Goal: Book appointment/travel/reservation

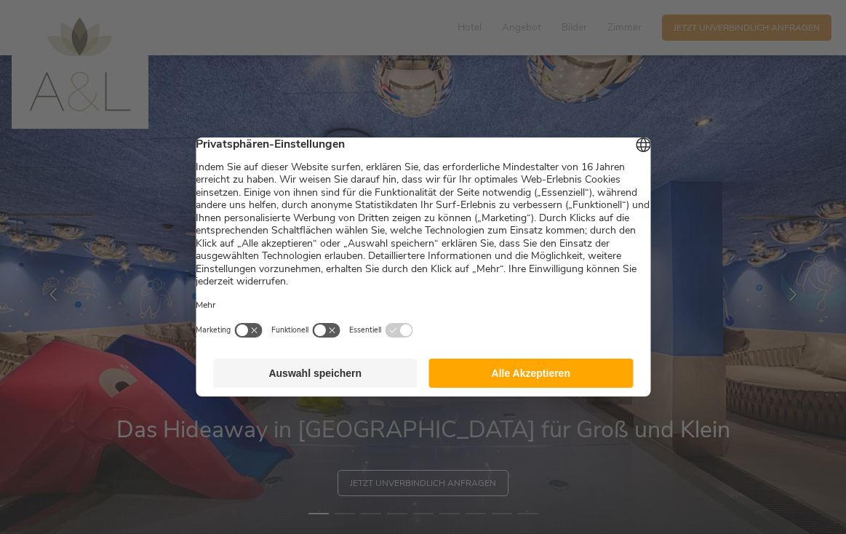
click at [469, 381] on button "Alle Akzeptieren" at bounding box center [531, 373] width 204 height 29
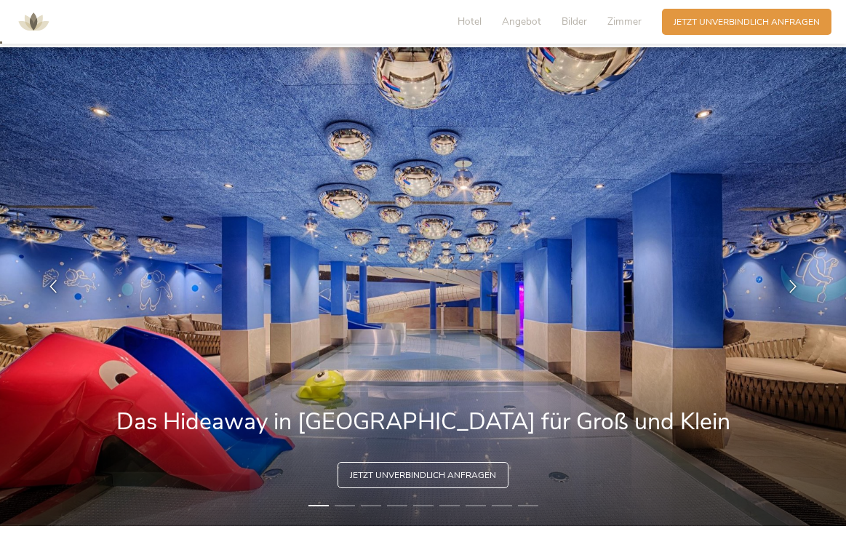
scroll to position [127, 0]
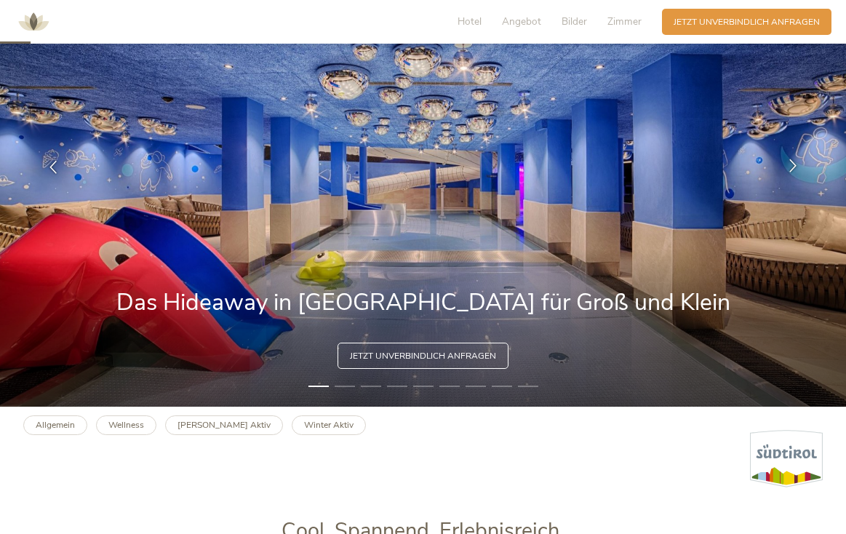
click at [797, 164] on icon at bounding box center [792, 165] width 13 height 13
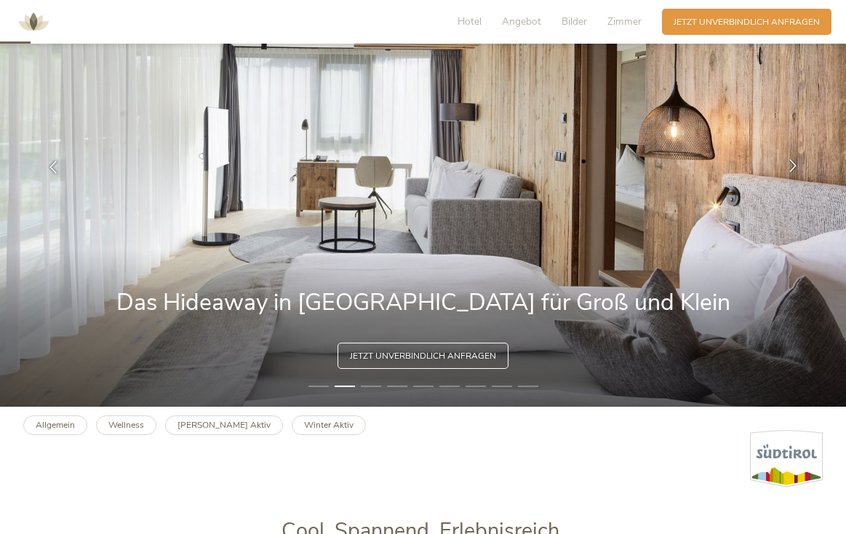
click at [795, 164] on icon at bounding box center [792, 165] width 13 height 13
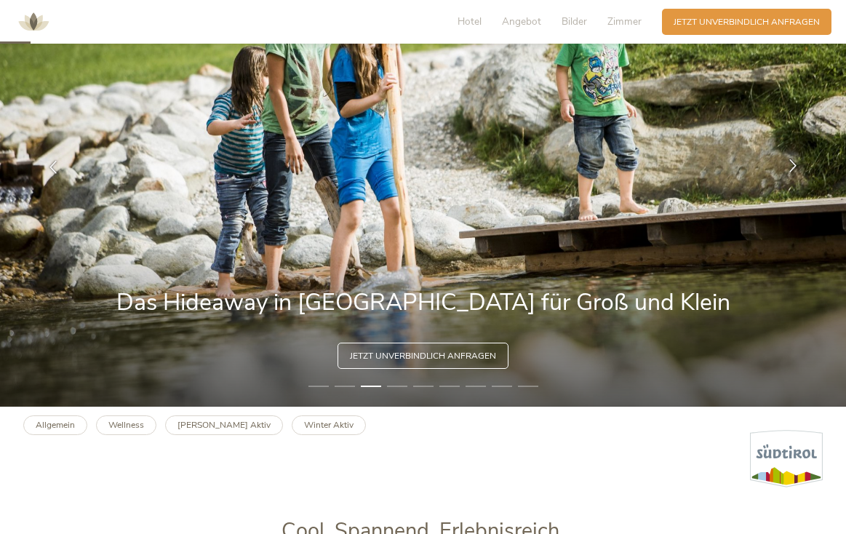
click at [795, 164] on icon at bounding box center [792, 165] width 13 height 13
click at [791, 164] on icon at bounding box center [792, 165] width 13 height 13
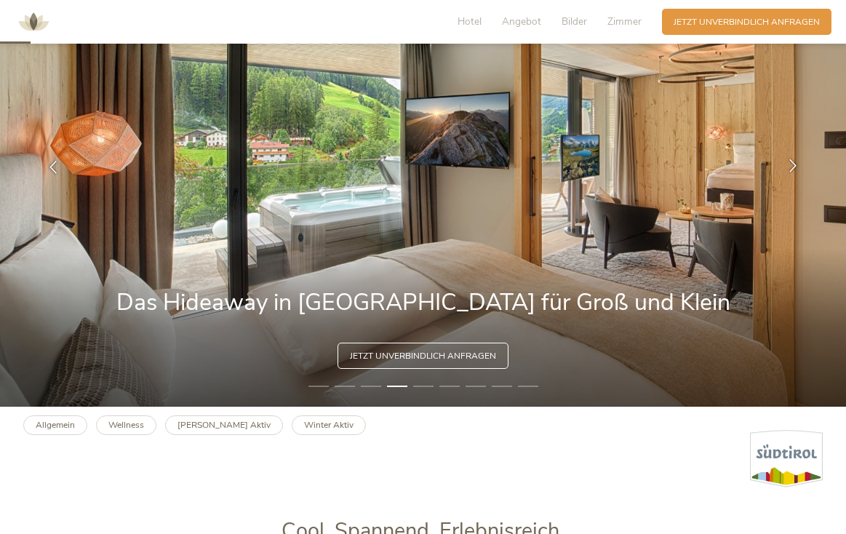
click at [791, 164] on icon at bounding box center [792, 165] width 13 height 13
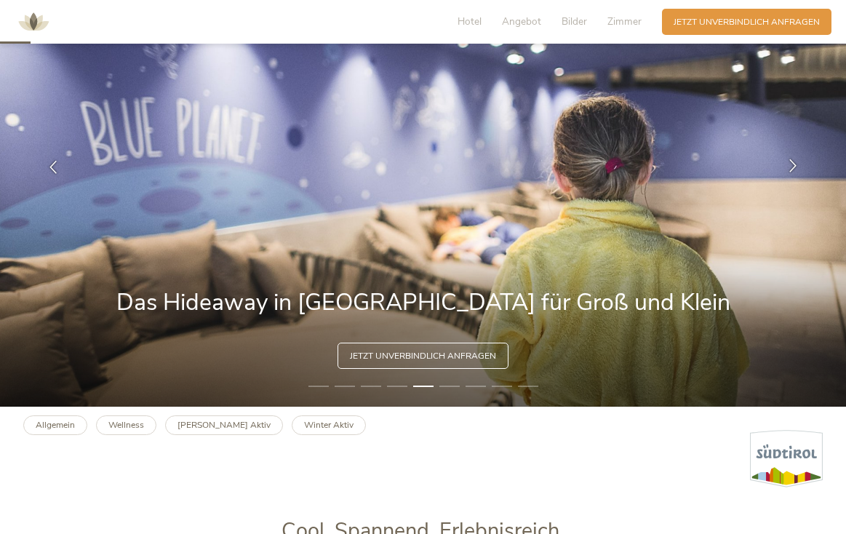
click at [791, 164] on icon at bounding box center [792, 165] width 13 height 13
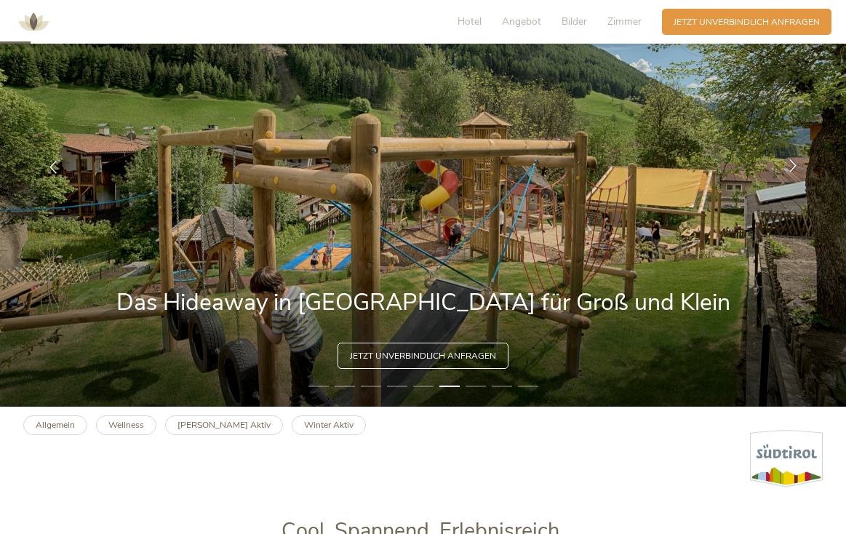
click at [791, 164] on icon at bounding box center [792, 165] width 13 height 13
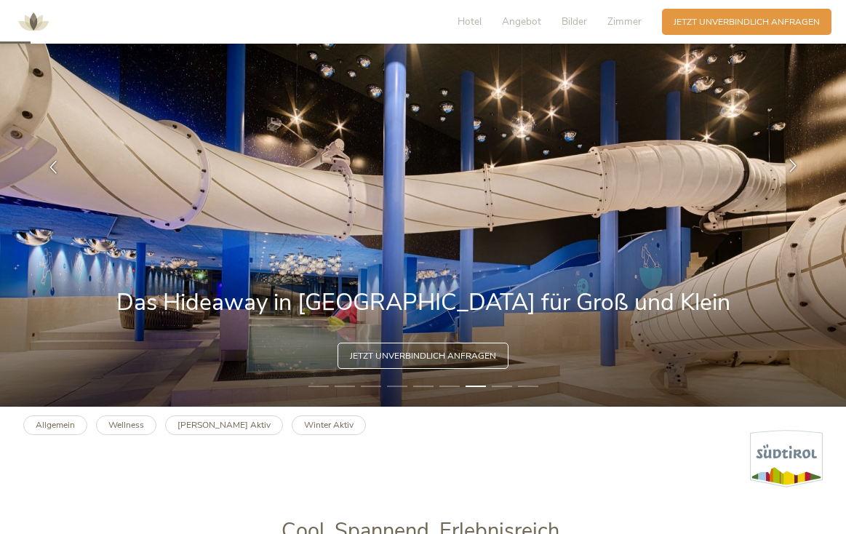
click at [791, 164] on icon at bounding box center [792, 165] width 13 height 13
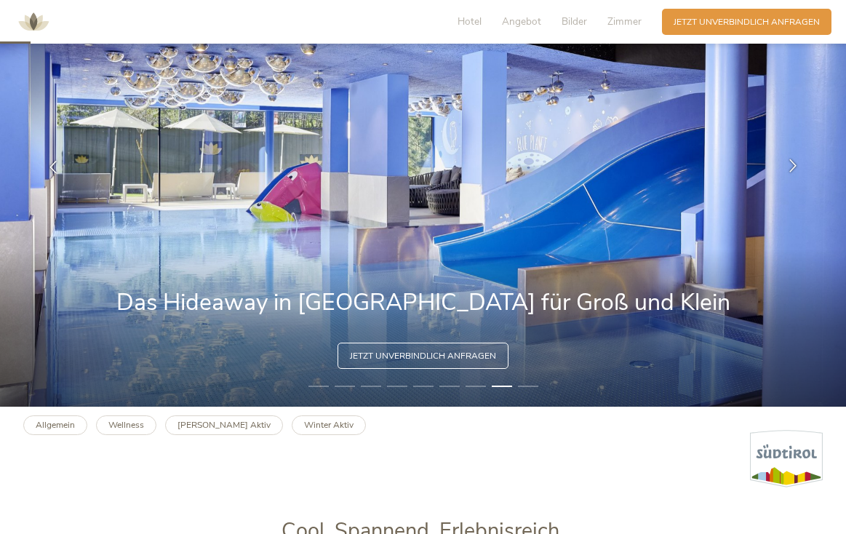
click at [791, 164] on icon at bounding box center [792, 165] width 13 height 13
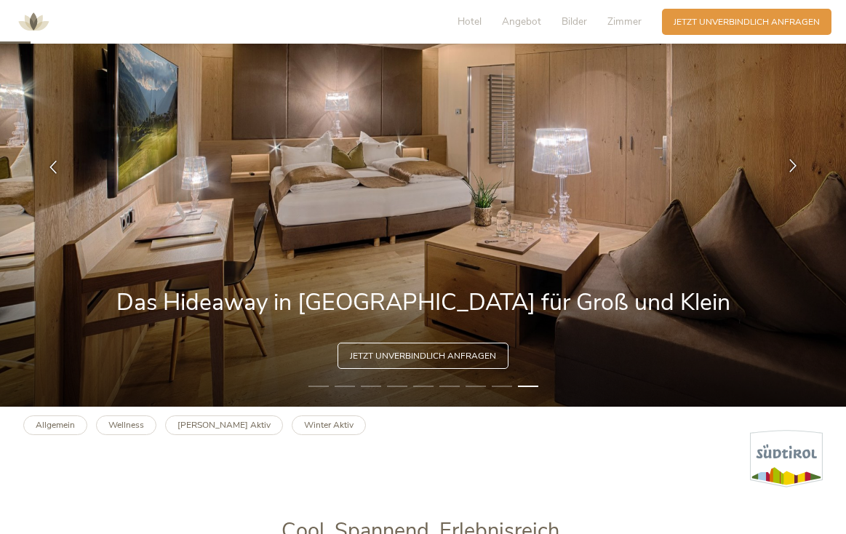
click at [791, 164] on icon at bounding box center [792, 165] width 13 height 13
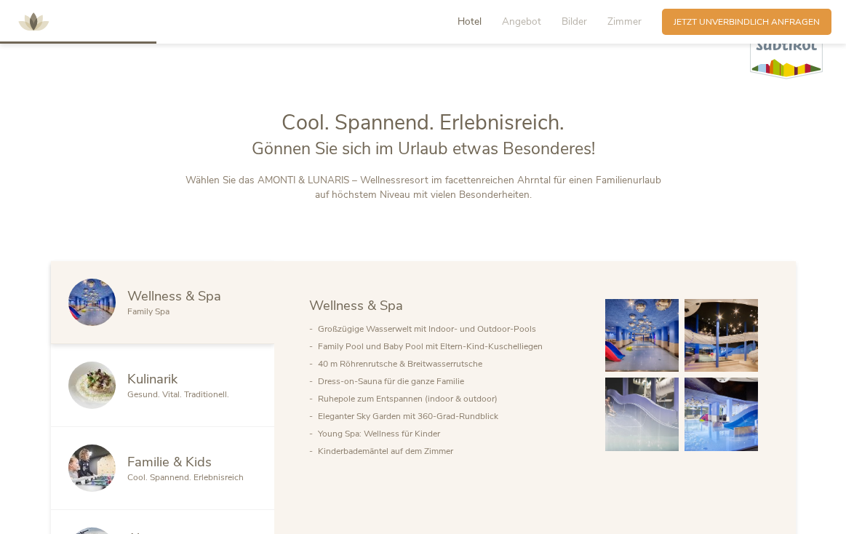
scroll to position [773, 0]
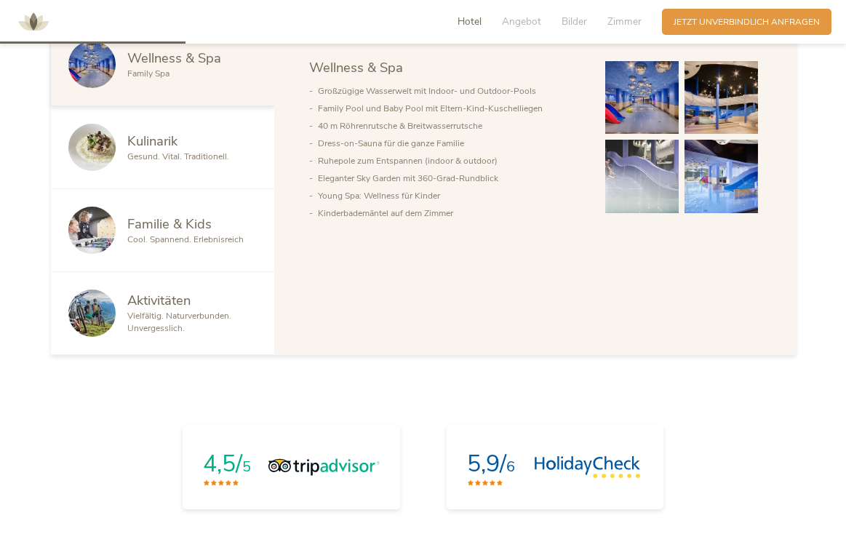
click at [194, 146] on div "Kulinarik" at bounding box center [192, 141] width 130 height 19
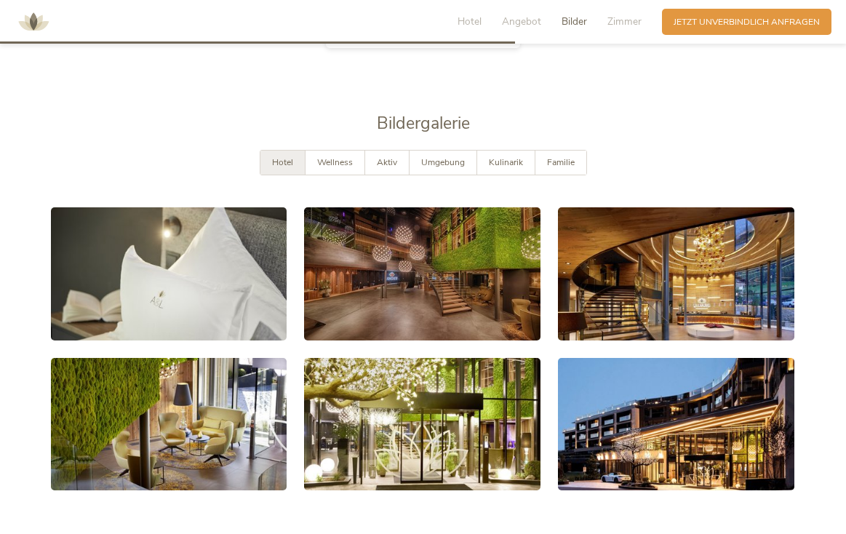
scroll to position [2268, 0]
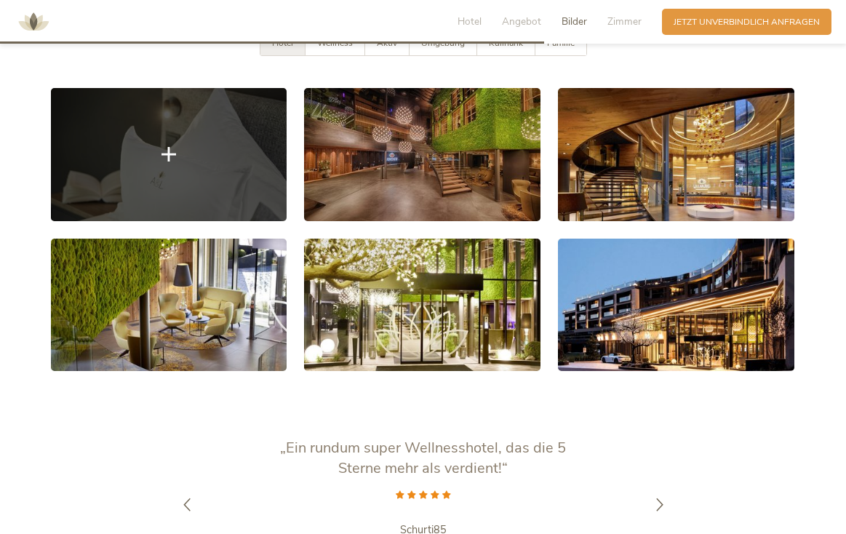
click at [186, 140] on link at bounding box center [169, 154] width 236 height 133
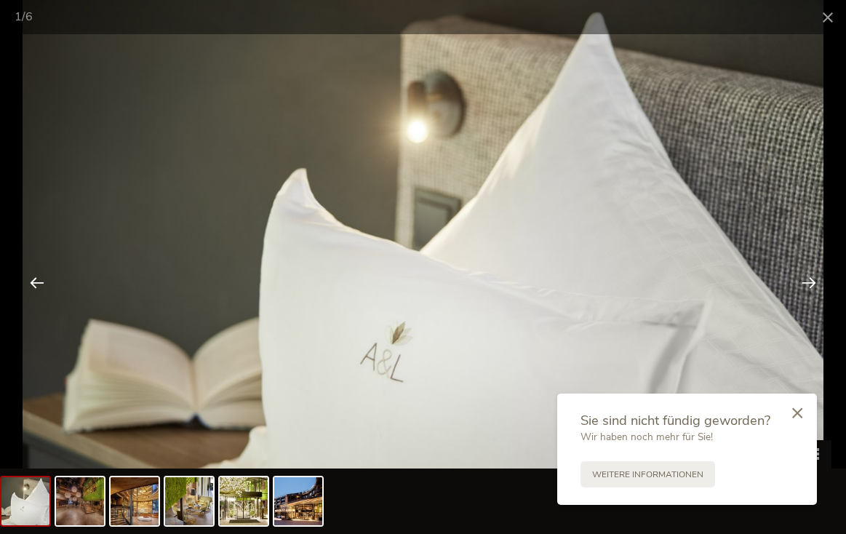
click at [812, 281] on div at bounding box center [808, 282] width 45 height 45
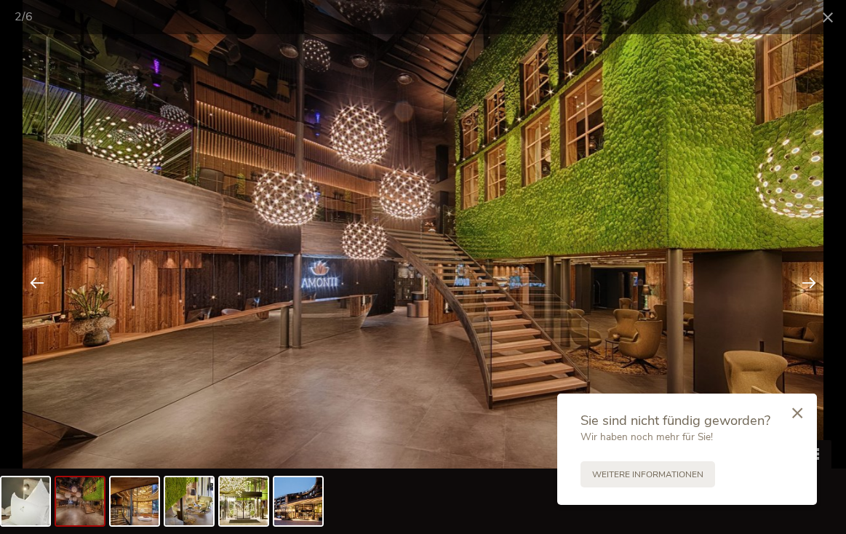
click at [812, 281] on div at bounding box center [808, 282] width 45 height 45
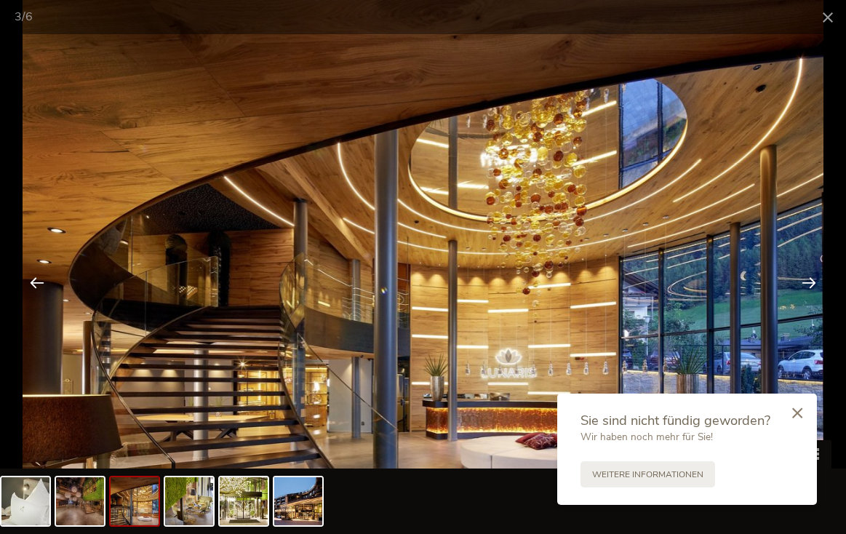
click at [812, 281] on div at bounding box center [808, 282] width 45 height 45
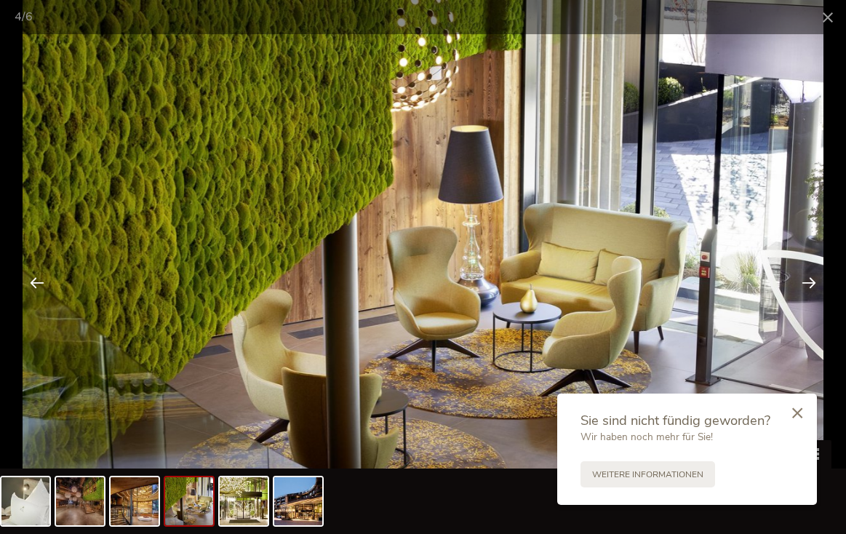
click at [812, 280] on div at bounding box center [808, 282] width 45 height 45
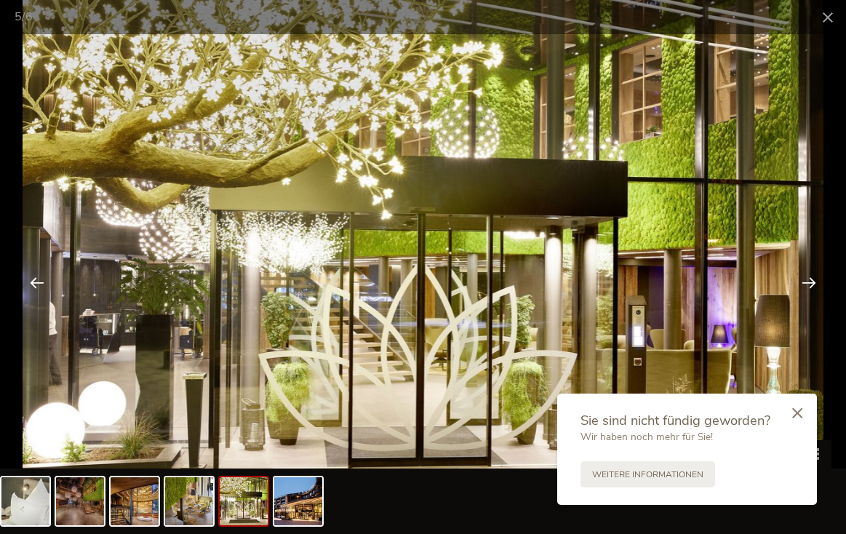
click at [812, 280] on div at bounding box center [808, 282] width 45 height 45
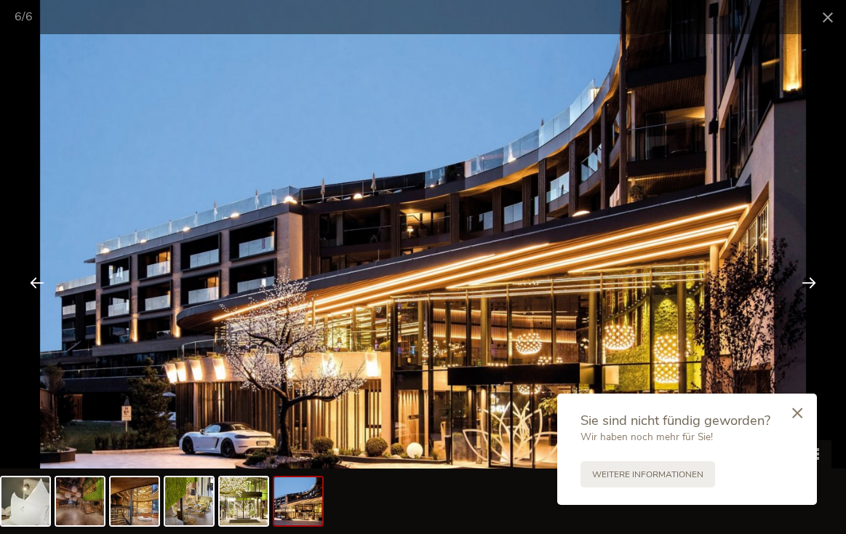
click at [812, 280] on div at bounding box center [808, 282] width 45 height 45
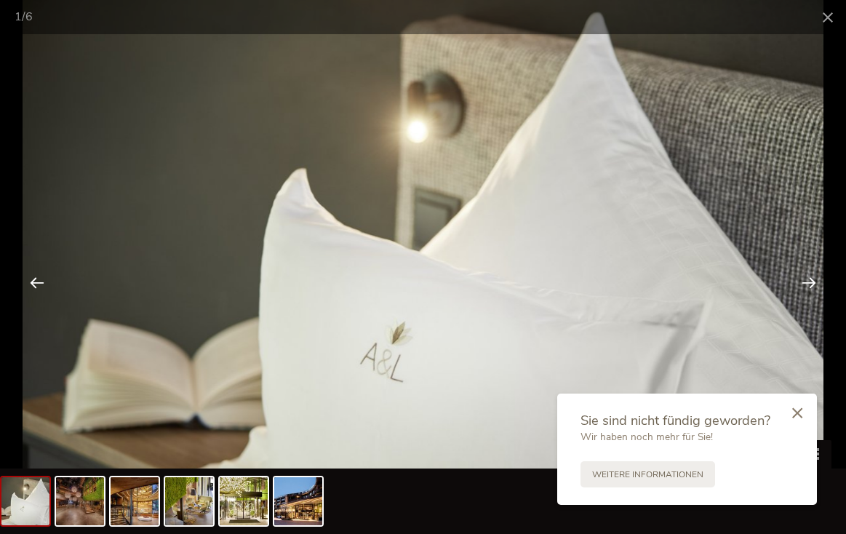
click at [812, 280] on div at bounding box center [808, 282] width 45 height 45
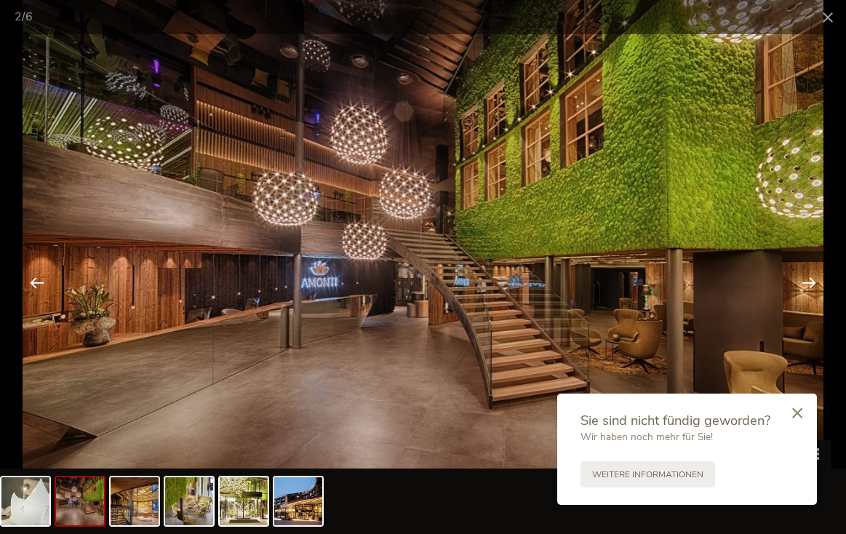
click at [812, 280] on div at bounding box center [808, 282] width 45 height 45
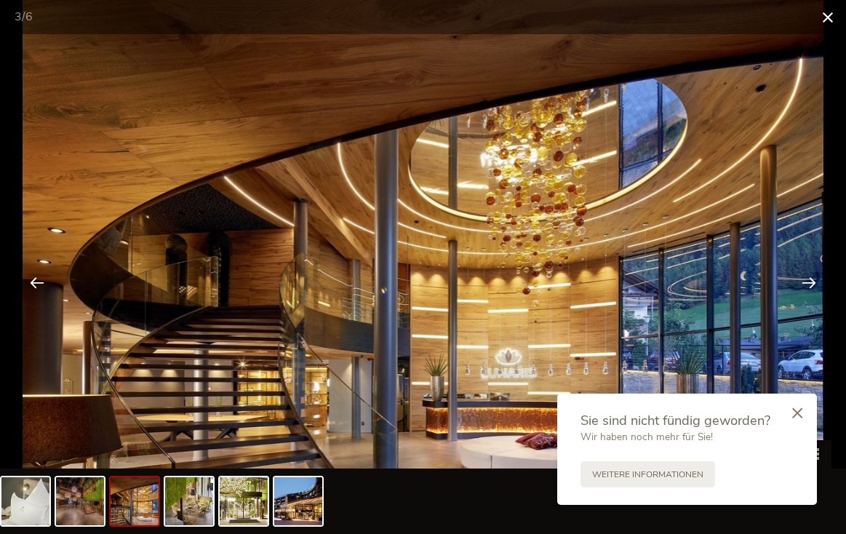
click at [826, 24] on span at bounding box center [828, 17] width 36 height 34
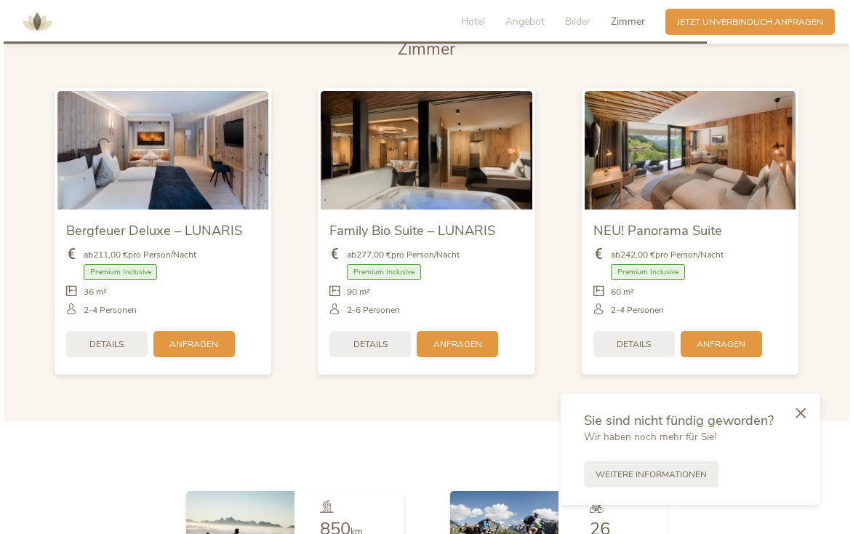
scroll to position [2935, 0]
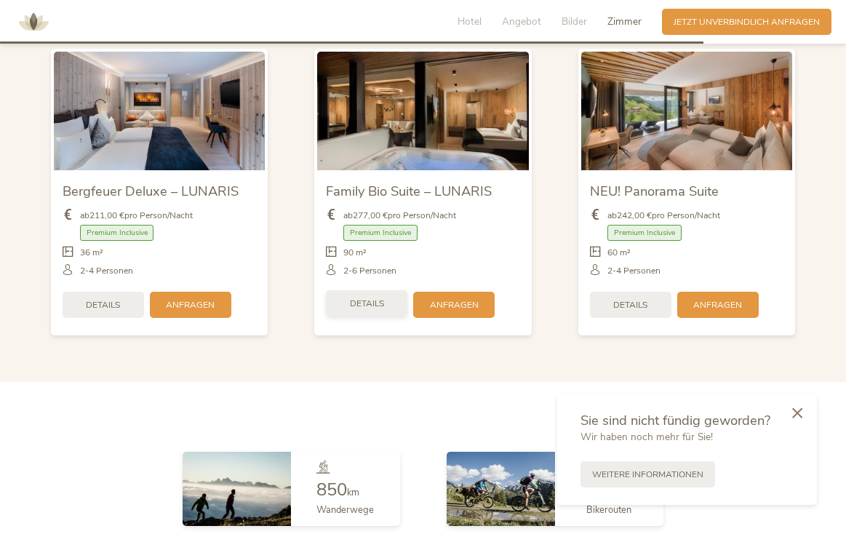
click at [367, 290] on div "Details" at bounding box center [366, 303] width 81 height 26
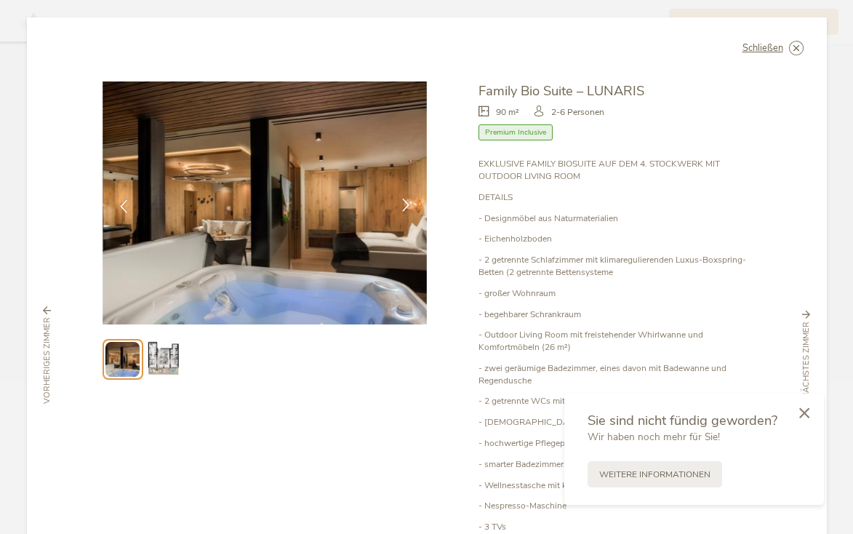
click at [399, 203] on icon at bounding box center [405, 205] width 13 height 13
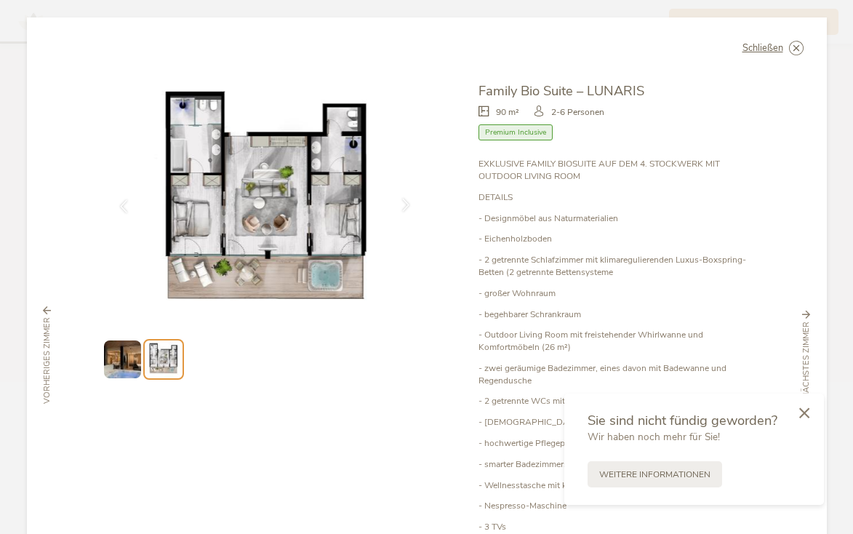
click at [399, 203] on icon at bounding box center [405, 205] width 13 height 13
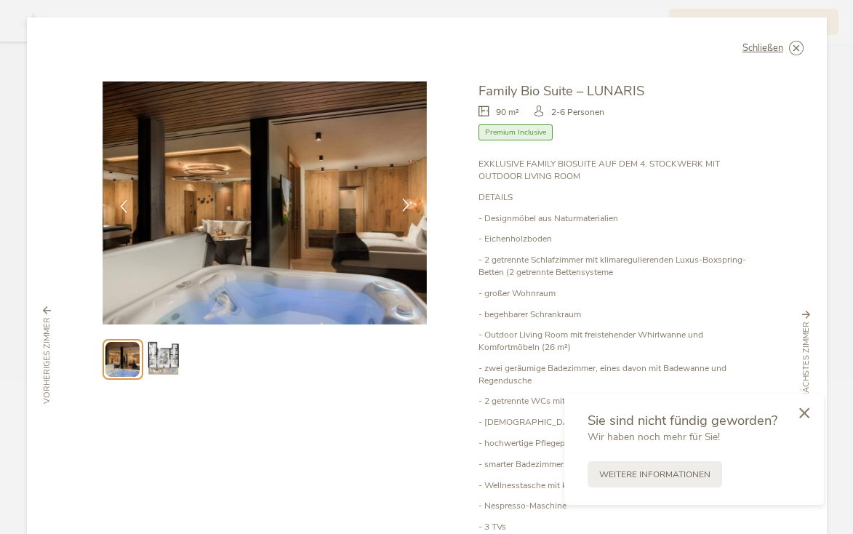
click at [399, 203] on icon at bounding box center [405, 205] width 13 height 13
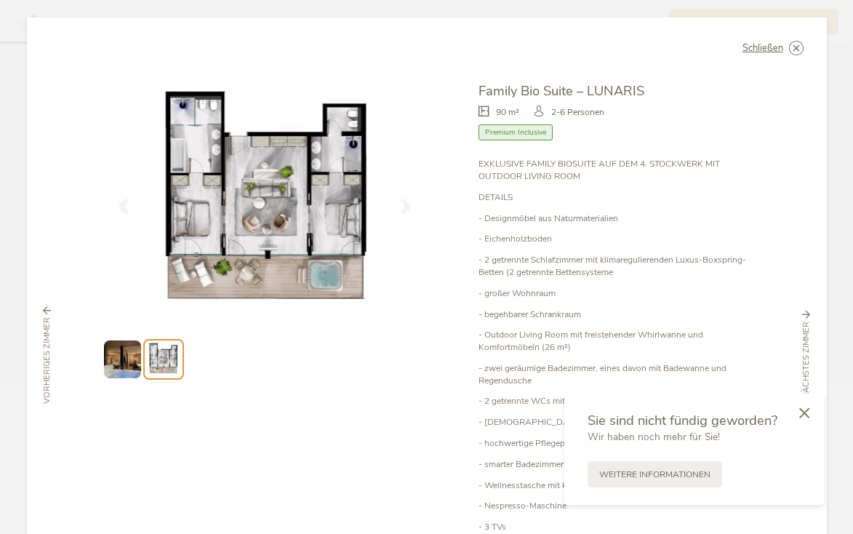
scroll to position [18, 0]
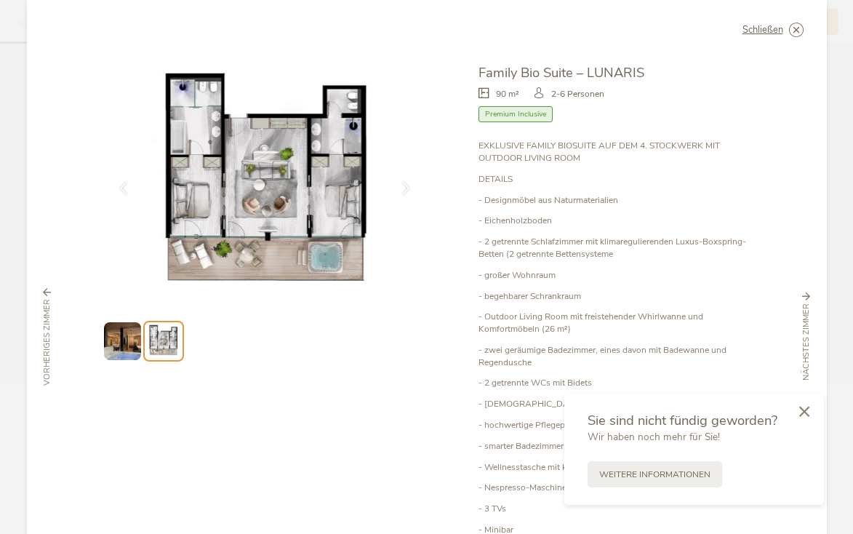
click at [802, 411] on icon at bounding box center [805, 411] width 10 height 11
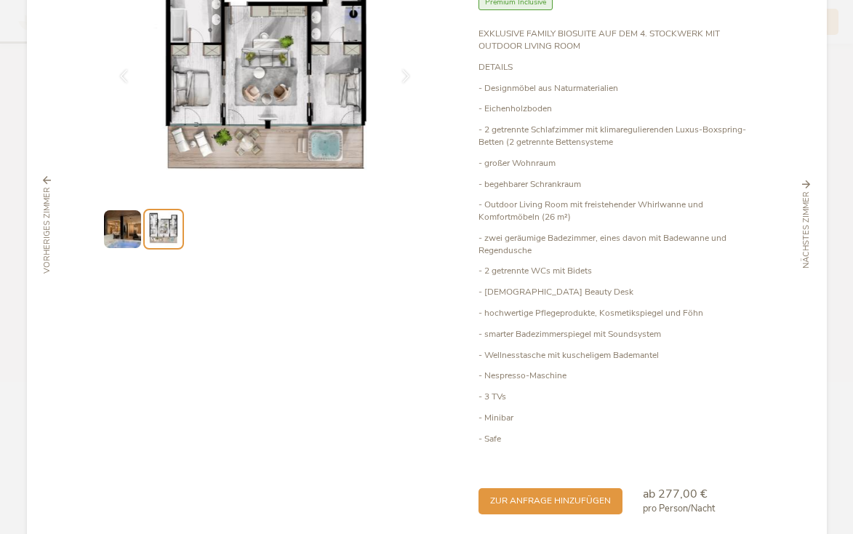
scroll to position [160, 0]
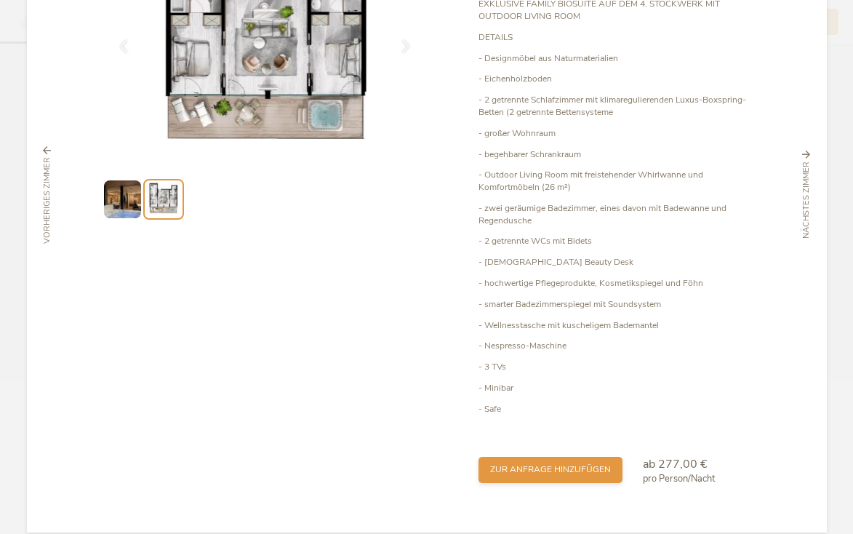
click at [516, 461] on div "zur Anfrage hinzufügen" at bounding box center [551, 470] width 144 height 26
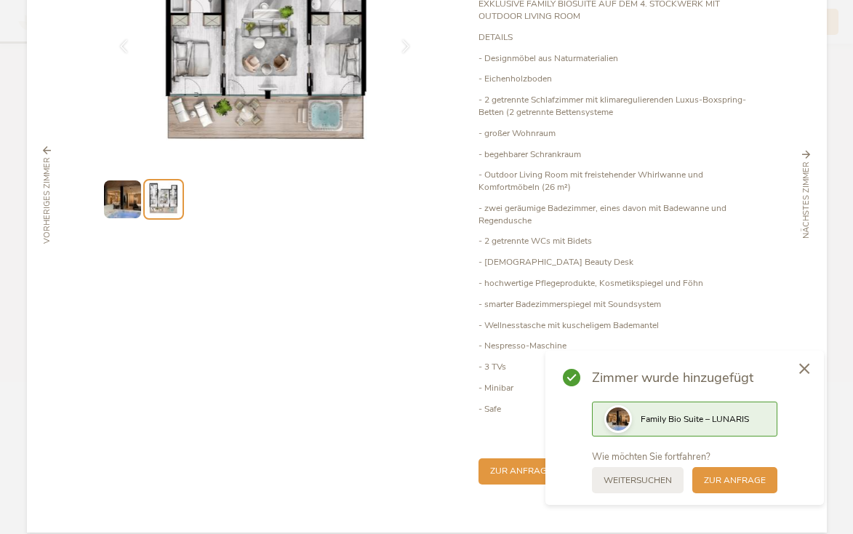
click at [802, 368] on icon at bounding box center [805, 368] width 10 height 11
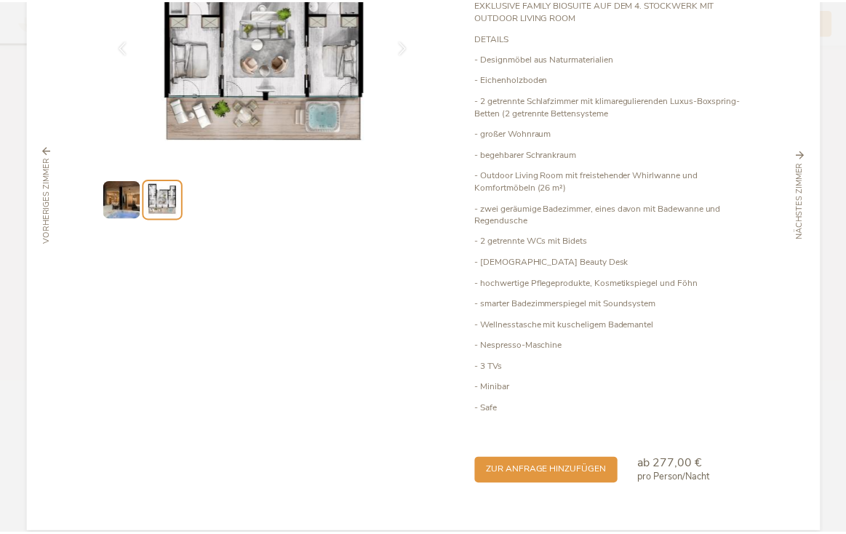
scroll to position [0, 0]
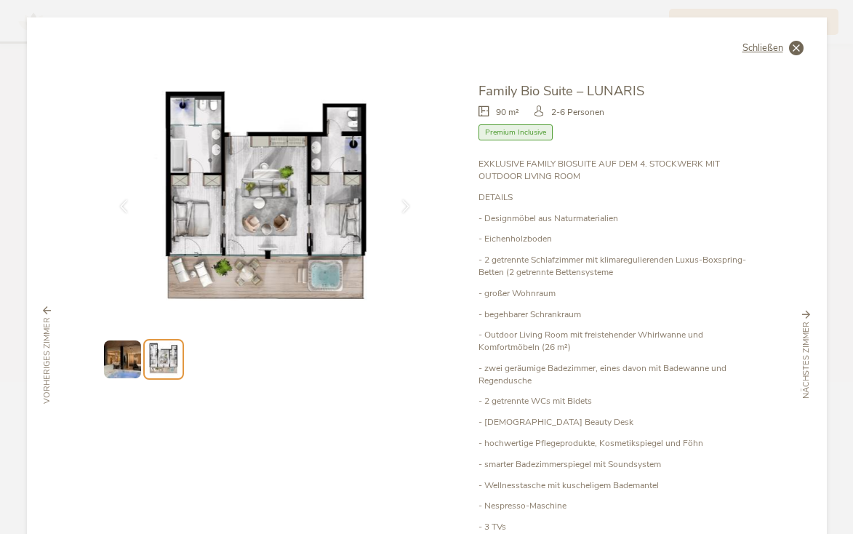
click at [778, 46] on span "Schließen" at bounding box center [763, 48] width 41 height 9
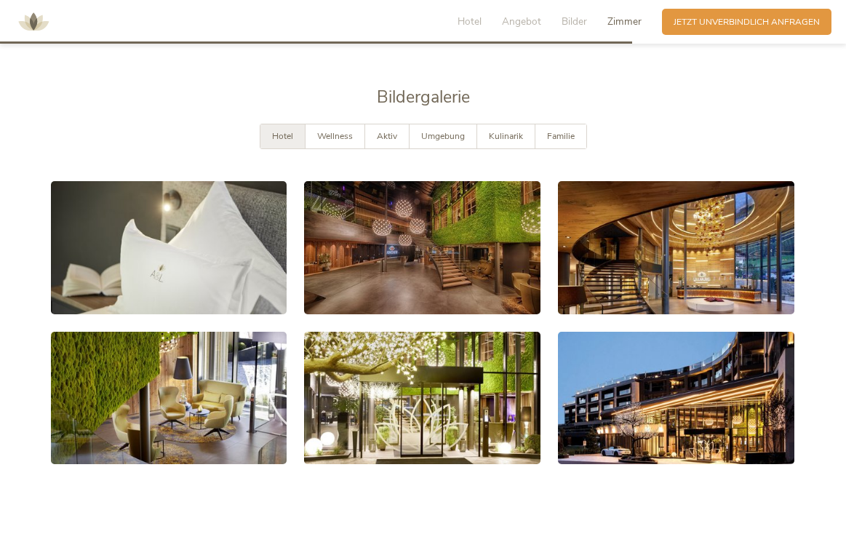
scroll to position [1975, 0]
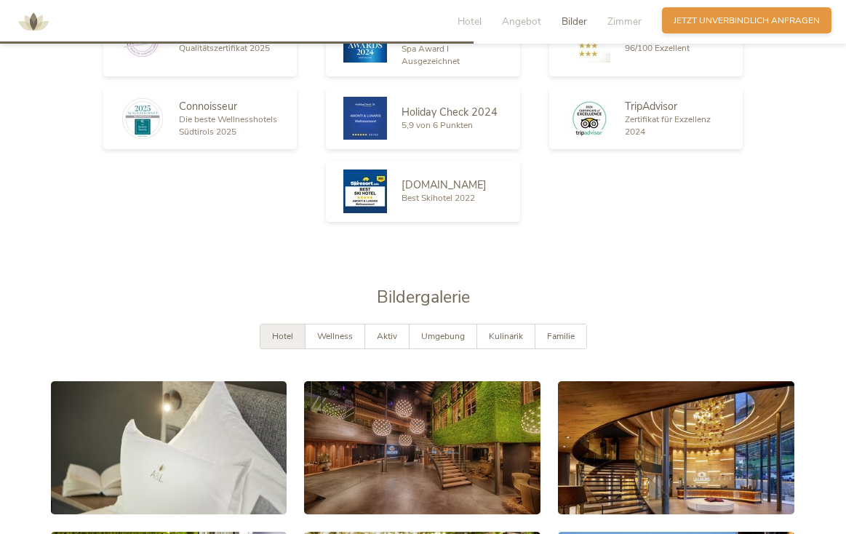
click at [709, 20] on span "Jetzt unverbindlich anfragen" at bounding box center [747, 21] width 146 height 12
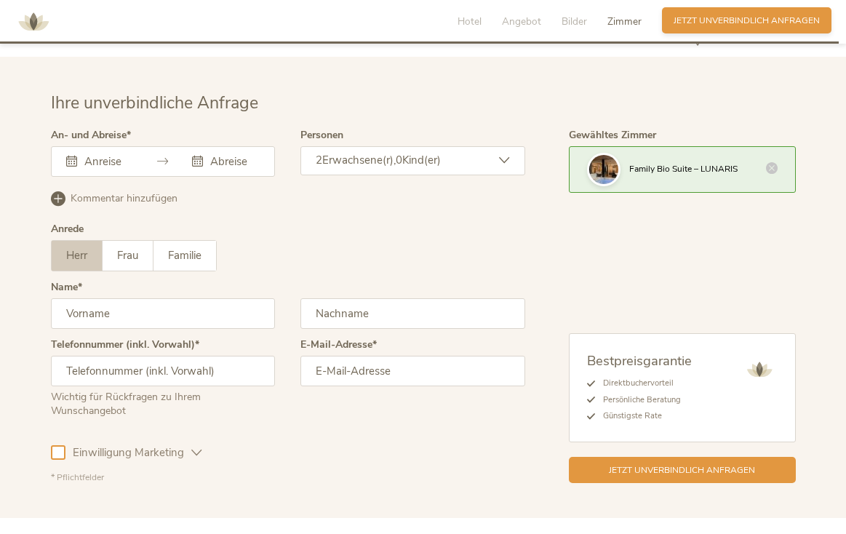
scroll to position [3500, 0]
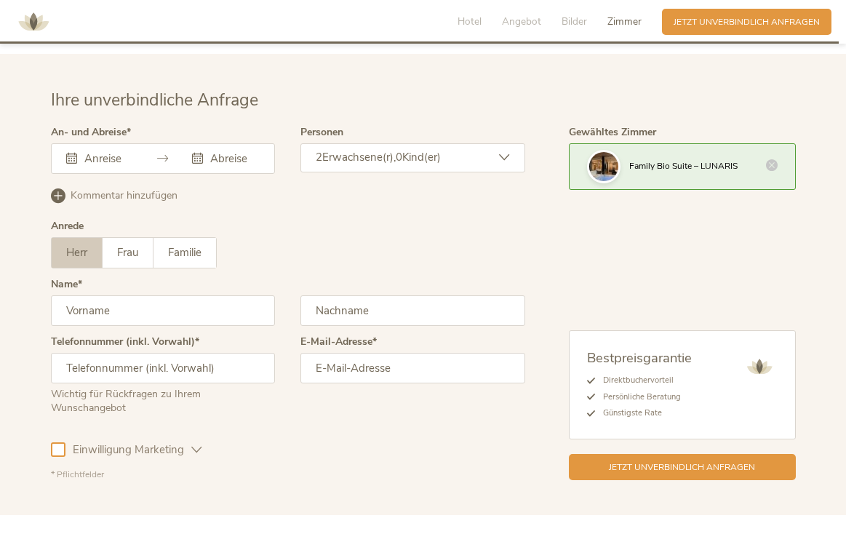
click at [66, 153] on icon at bounding box center [71, 158] width 11 height 11
click at [70, 153] on icon at bounding box center [71, 158] width 11 height 11
click at [73, 153] on icon at bounding box center [71, 158] width 11 height 11
click at [83, 151] on input "text" at bounding box center [107, 158] width 53 height 15
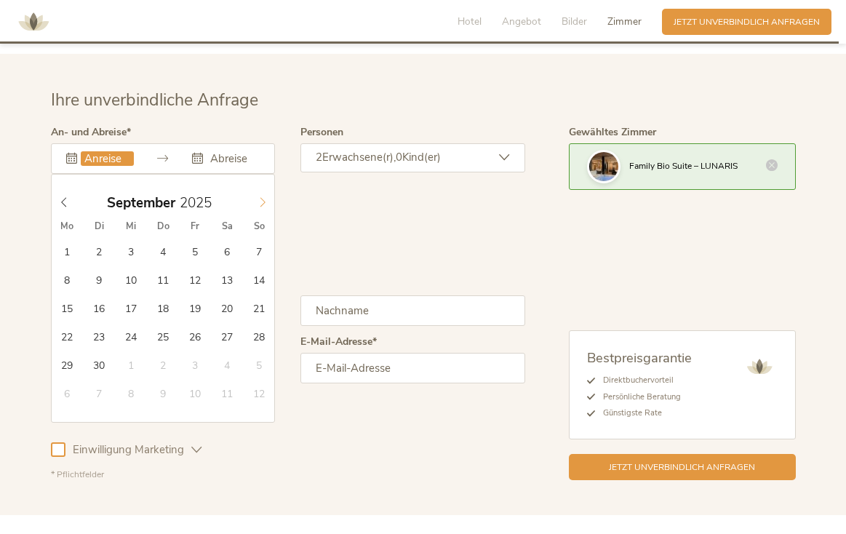
click at [264, 197] on icon at bounding box center [263, 202] width 10 height 10
type input "2026"
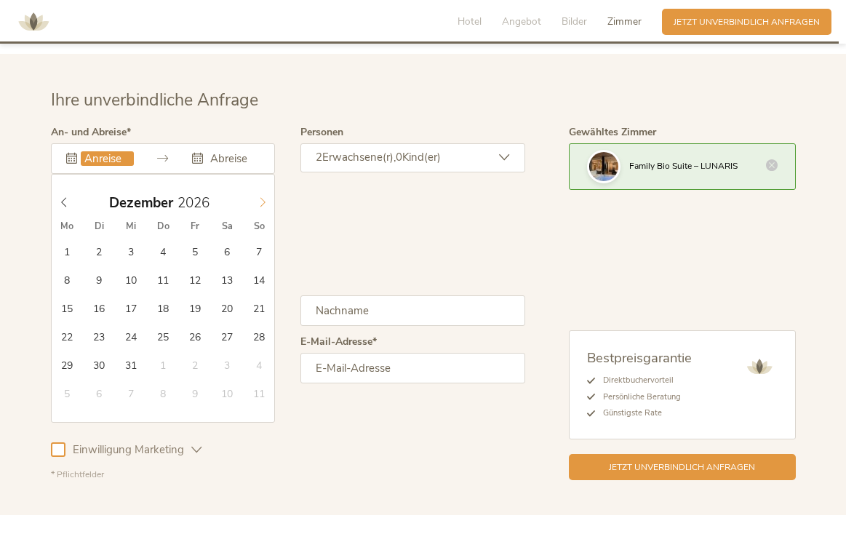
click at [264, 197] on icon at bounding box center [263, 202] width 10 height 10
type input "28.03.2026"
type input "2026"
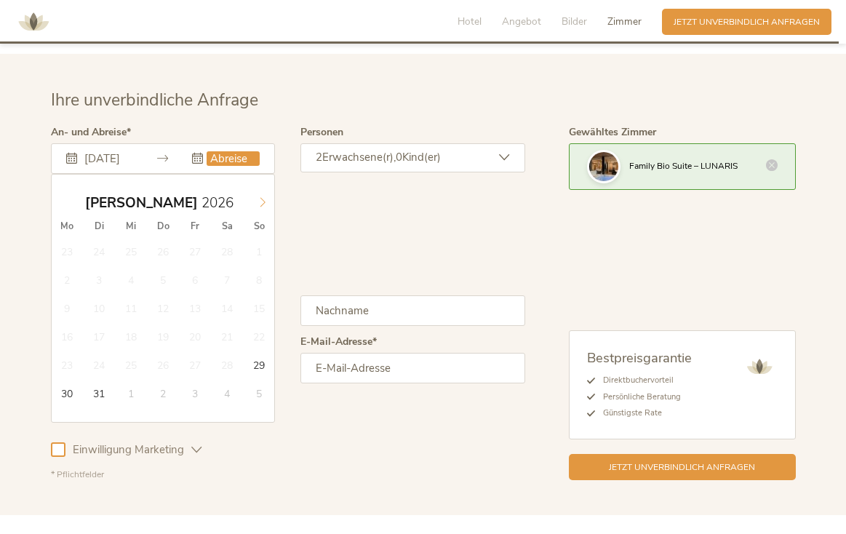
click at [262, 197] on icon at bounding box center [263, 202] width 10 height 10
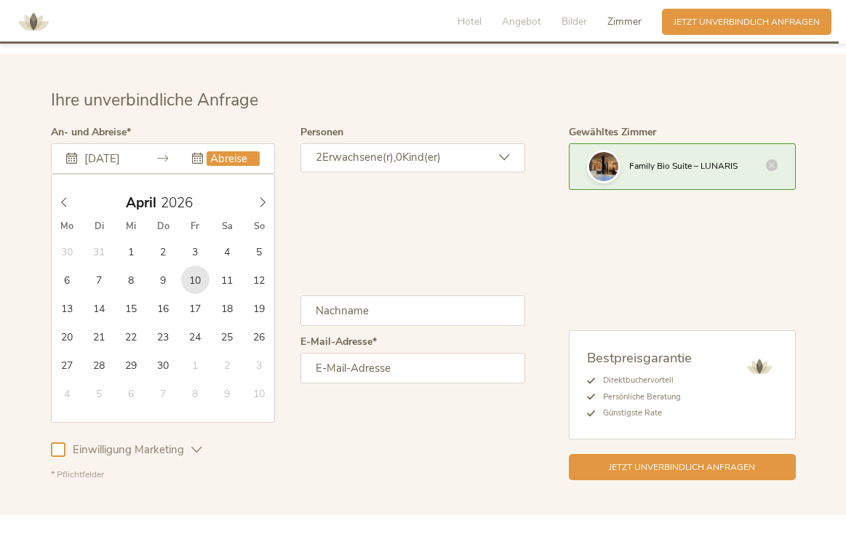
type input "10.04.2026"
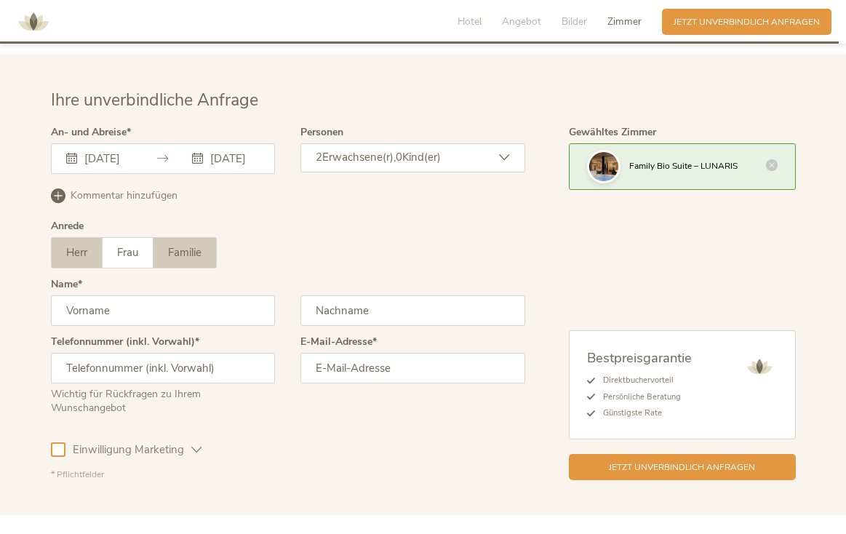
click at [187, 245] on span "Familie" at bounding box center [184, 252] width 33 height 15
click at [419, 150] on span "Kind(er)" at bounding box center [421, 157] width 39 height 15
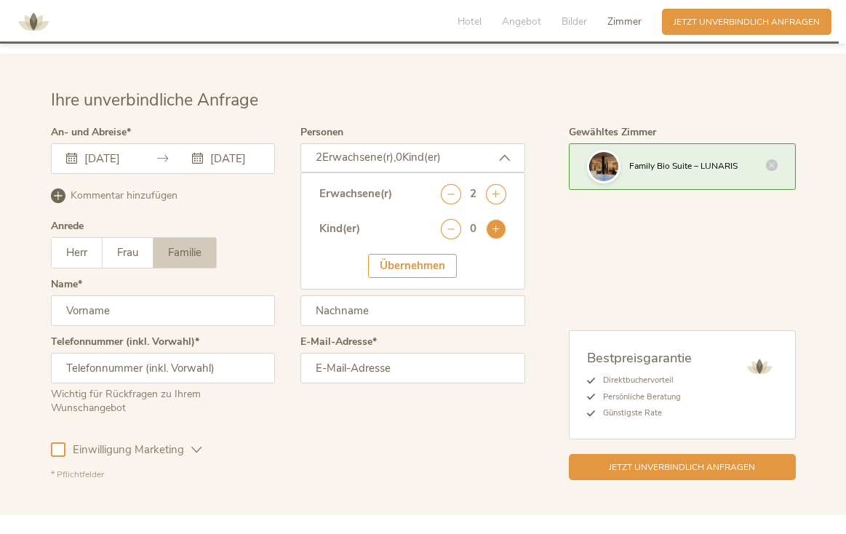
click at [498, 219] on icon at bounding box center [496, 229] width 20 height 20
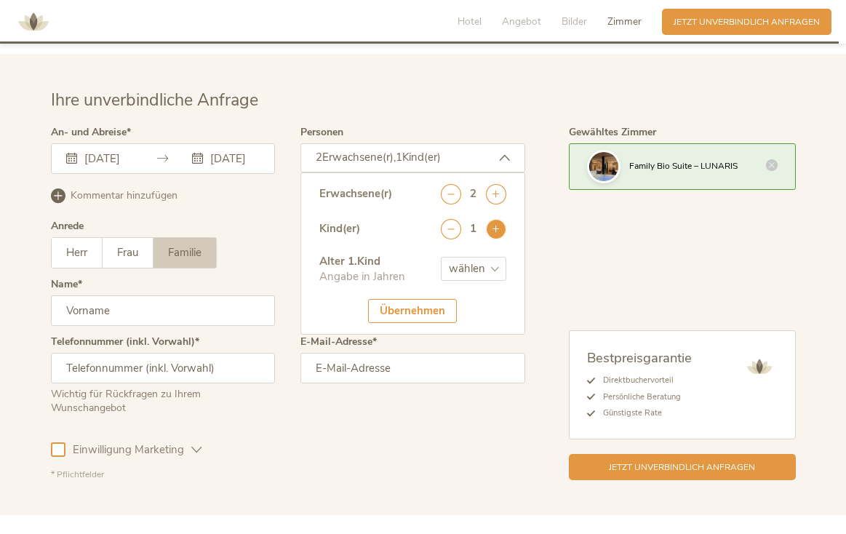
click at [498, 219] on icon at bounding box center [496, 229] width 20 height 20
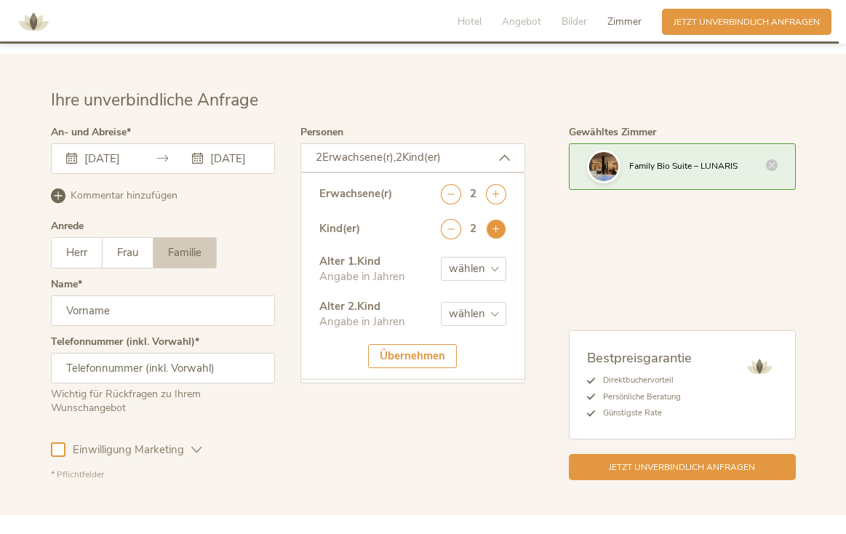
click at [497, 219] on icon at bounding box center [496, 229] width 20 height 20
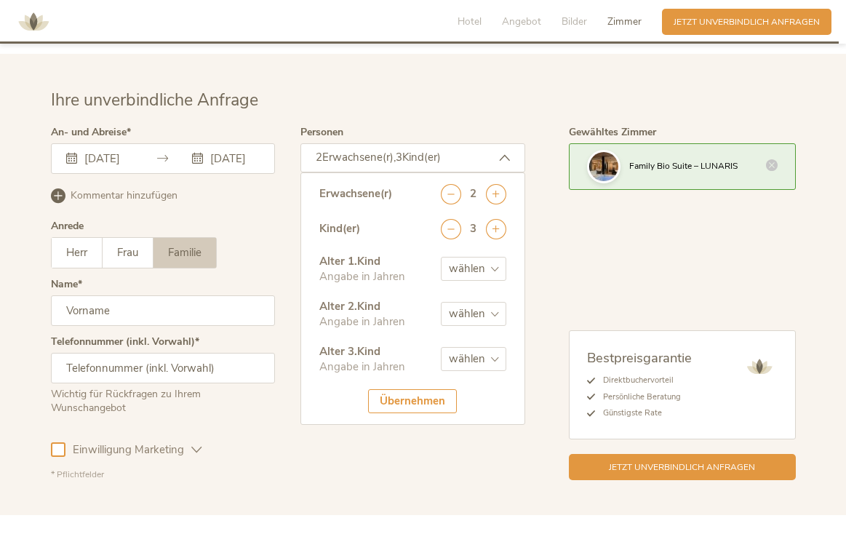
select select "4"
select select "10"
select select "9"
click at [407, 389] on div "Übernehmen" at bounding box center [412, 401] width 89 height 24
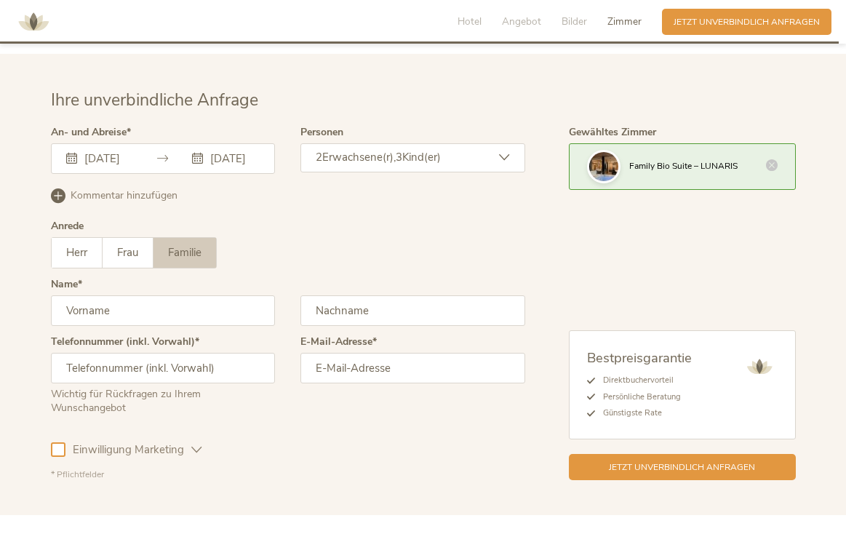
scroll to position [3530, 0]
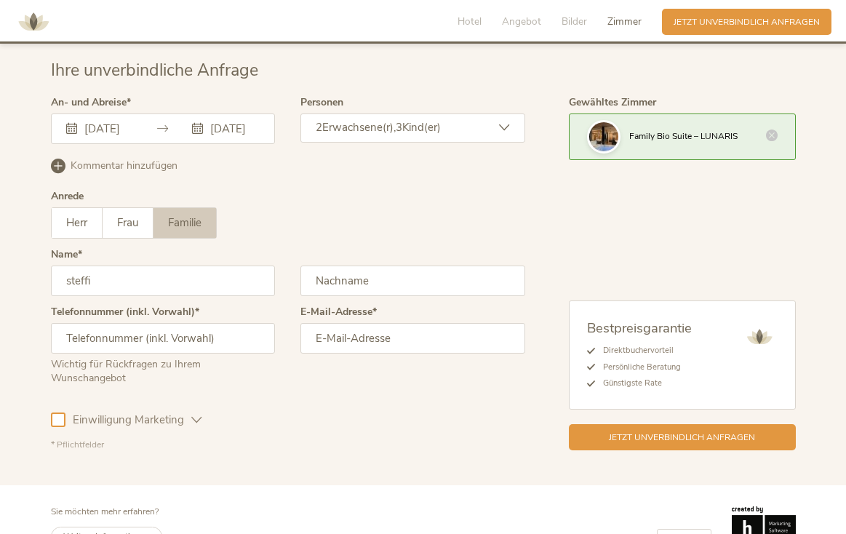
type input "steffi"
type input "rost"
type input "+49 1724029916"
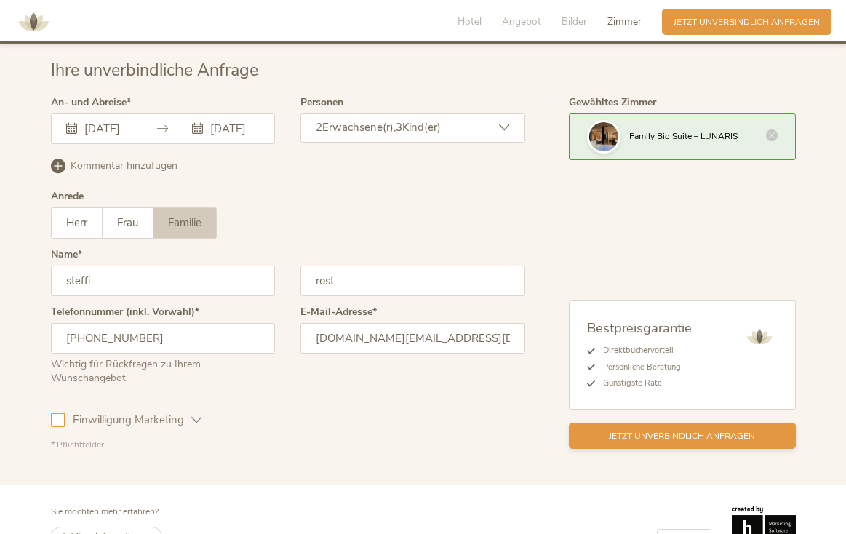
type input "steffi.ro@icloud.com"
click at [607, 423] on div "Jetzt unverbindlich anfragen" at bounding box center [682, 436] width 227 height 26
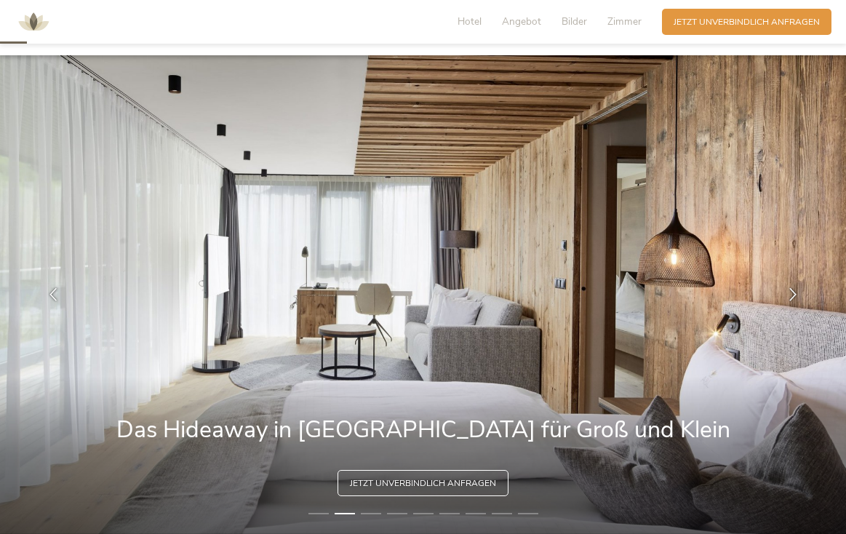
scroll to position [113, 0]
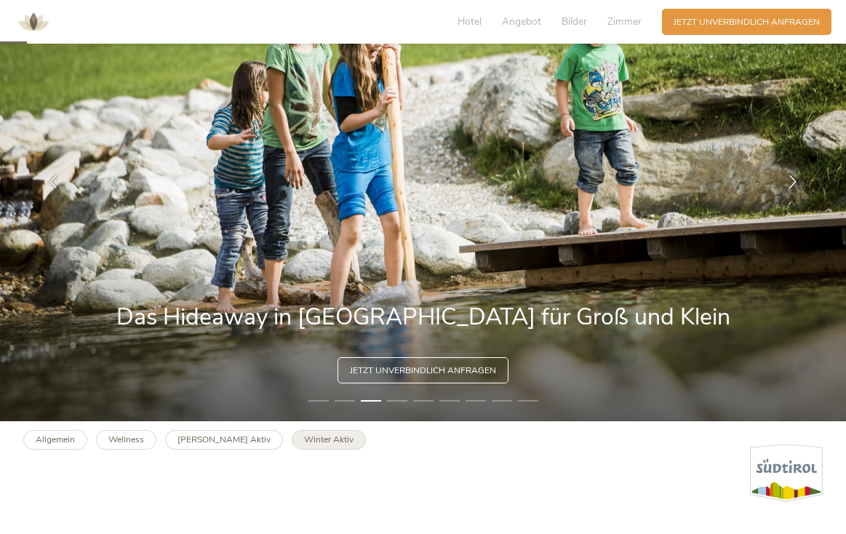
click at [304, 440] on b "Winter Aktiv" at bounding box center [328, 440] width 49 height 12
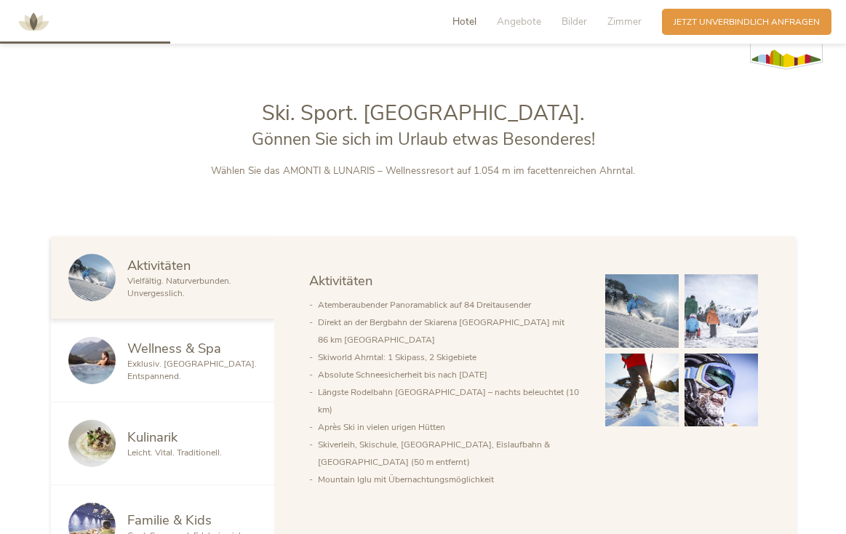
scroll to position [672, 0]
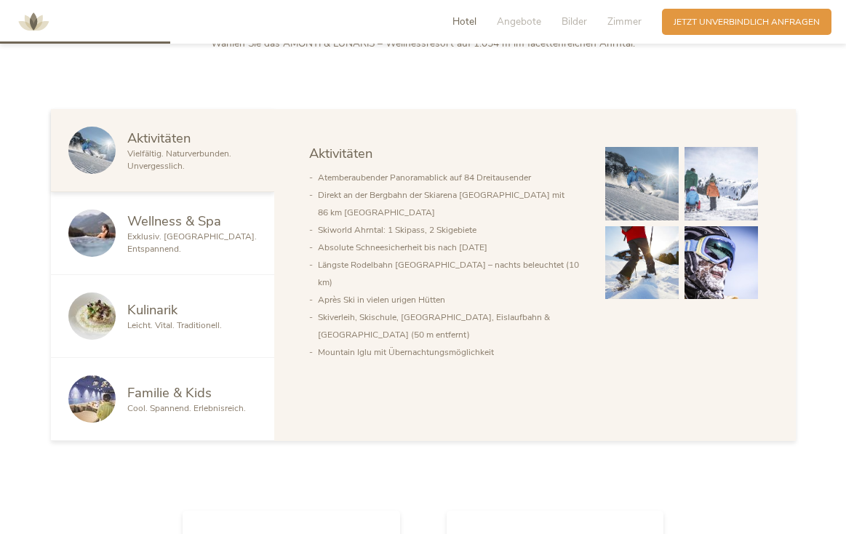
click at [186, 401] on span "Familie & Kids" at bounding box center [169, 392] width 84 height 18
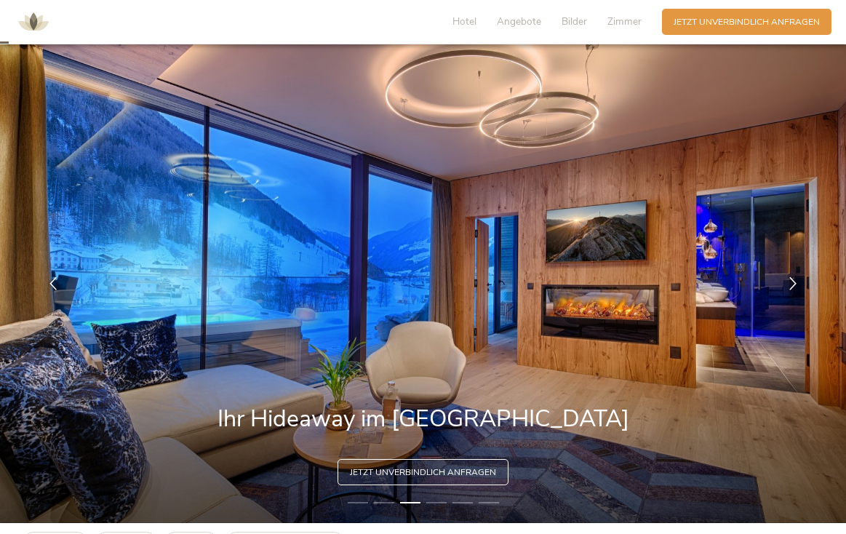
scroll to position [0, 0]
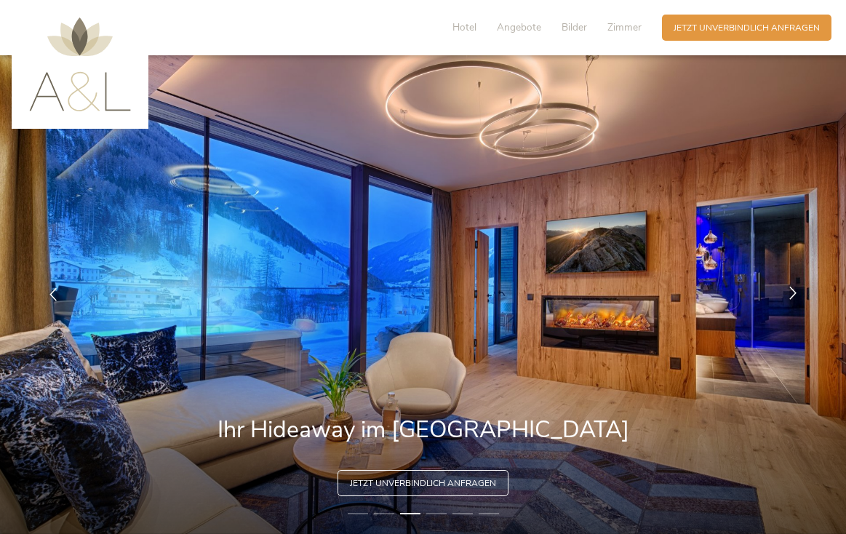
click at [794, 289] on icon at bounding box center [792, 293] width 13 height 13
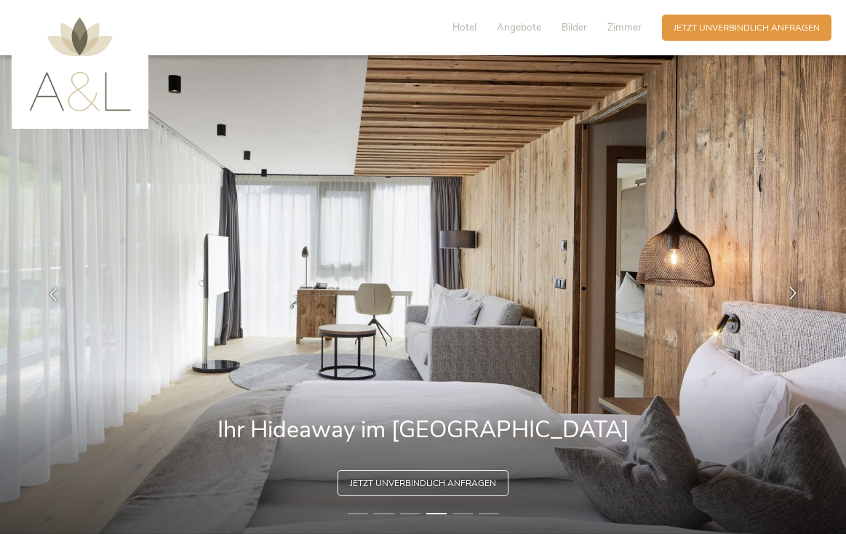
click at [794, 289] on icon at bounding box center [792, 293] width 13 height 13
click at [792, 294] on icon at bounding box center [792, 293] width 13 height 13
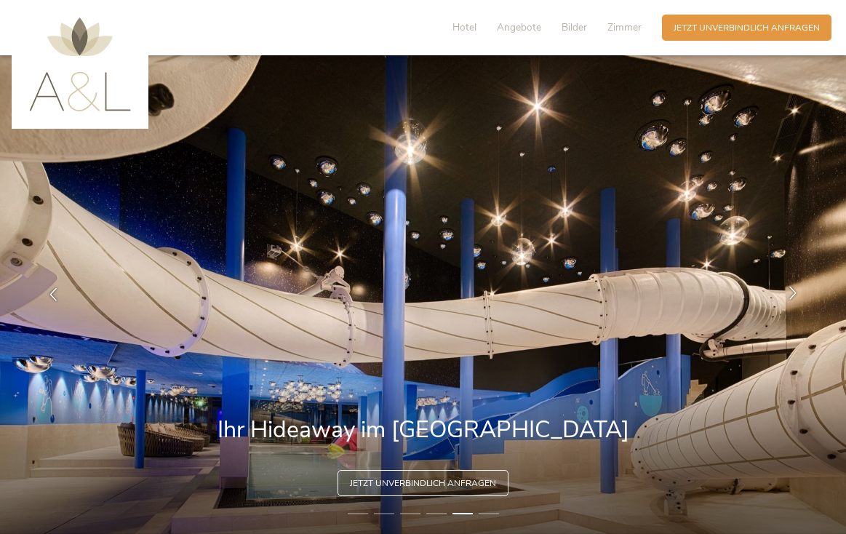
click at [792, 294] on icon at bounding box center [792, 293] width 13 height 13
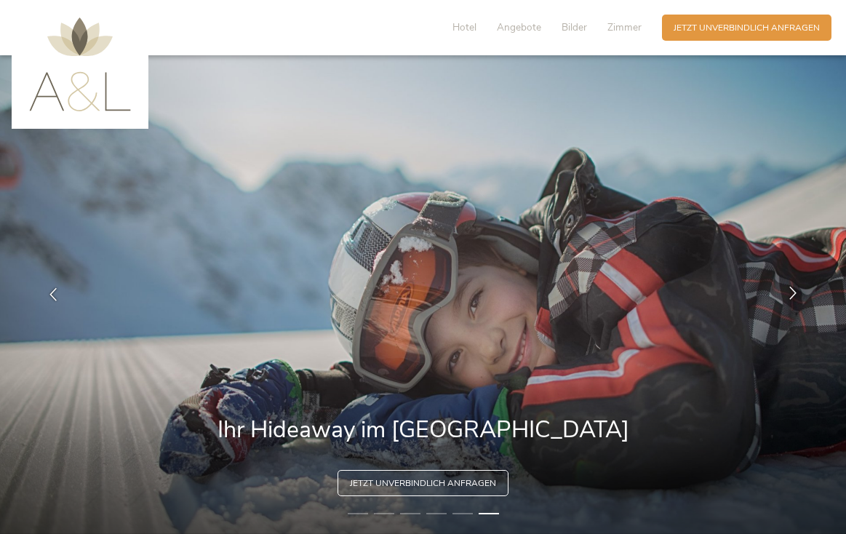
click at [792, 294] on icon at bounding box center [792, 293] width 13 height 13
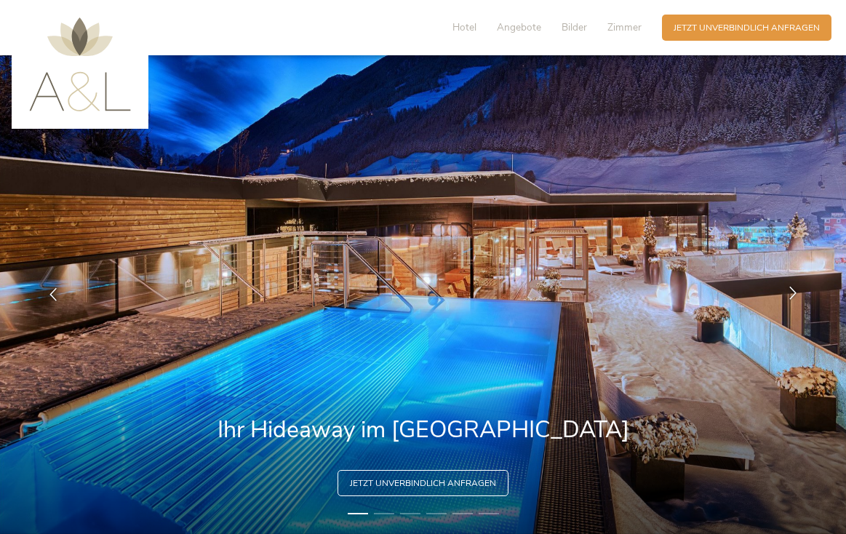
click at [792, 294] on icon at bounding box center [792, 293] width 13 height 13
click at [533, 30] on span "Angebote" at bounding box center [519, 27] width 44 height 14
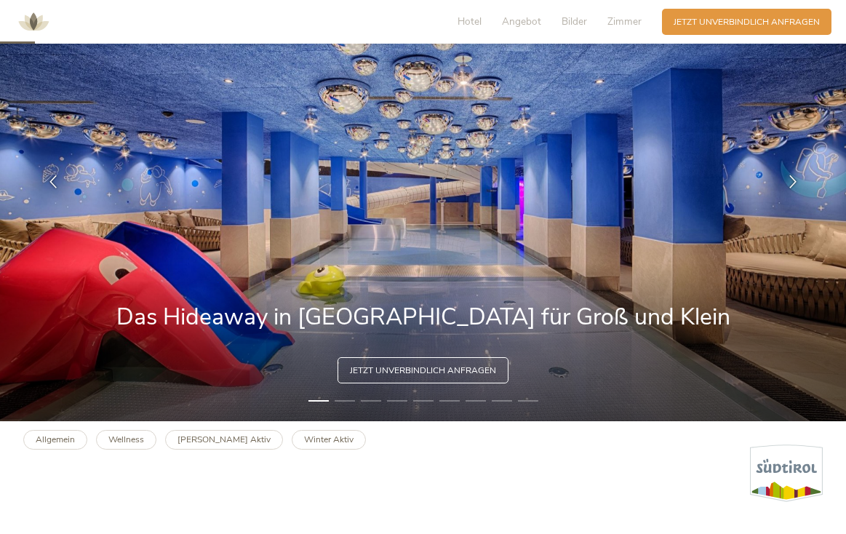
scroll to position [113, 0]
